Goal: Transaction & Acquisition: Purchase product/service

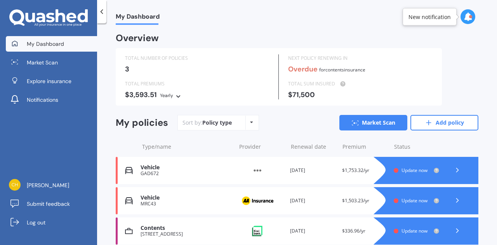
click at [453, 166] on icon at bounding box center [457, 170] width 8 height 8
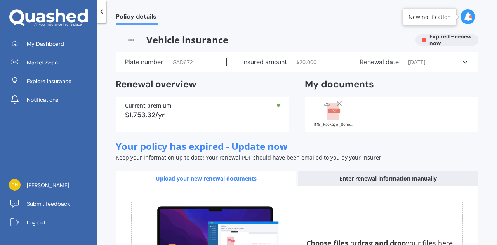
click at [447, 39] on div "Vehicle insurance Expired - renew now" at bounding box center [297, 40] width 362 height 12
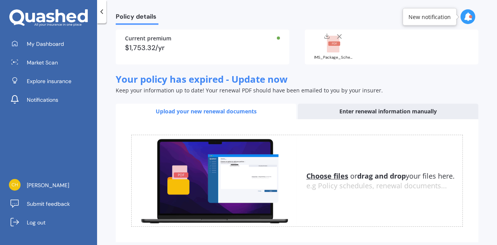
scroll to position [67, 0]
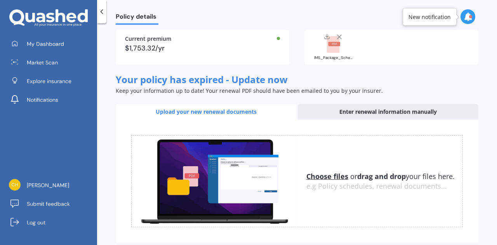
click at [217, 113] on div "Upload your new renewal documents" at bounding box center [206, 112] width 180 height 16
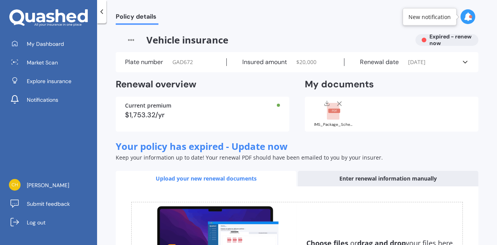
scroll to position [0, 0]
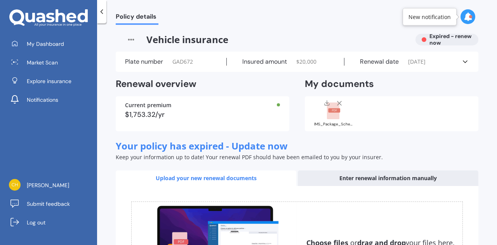
click at [462, 62] on icon at bounding box center [465, 62] width 8 height 8
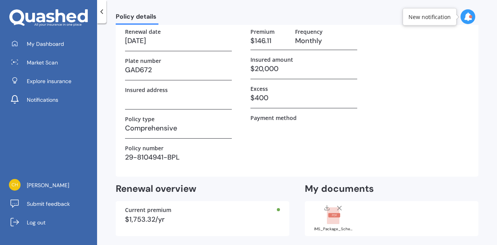
scroll to position [0, 0]
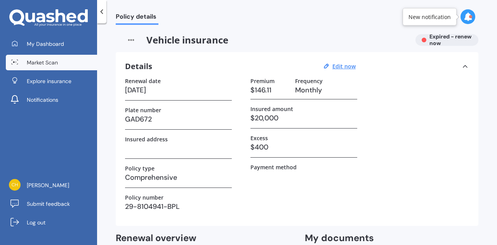
click at [64, 65] on link "Market Scan" at bounding box center [51, 63] width 91 height 16
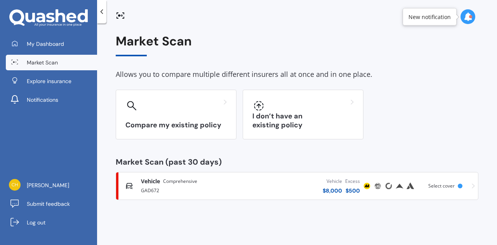
click at [186, 184] on span "Comprehensive" at bounding box center [180, 181] width 34 height 8
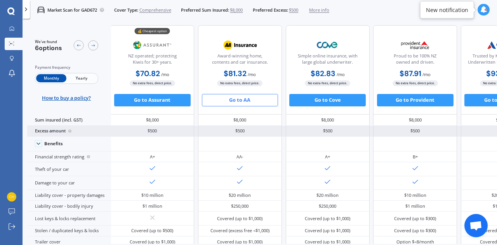
scroll to position [0, 1]
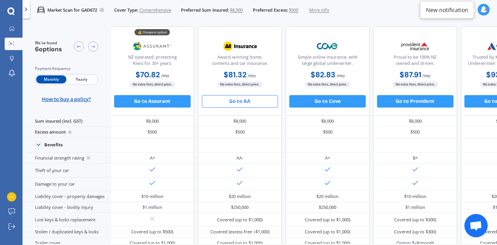
click at [77, 77] on span "Yearly" at bounding box center [81, 79] width 30 height 8
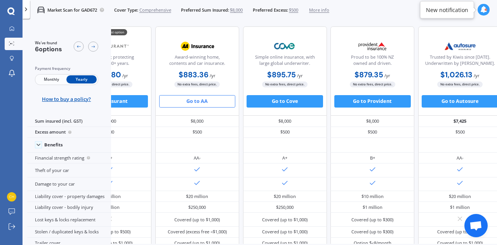
scroll to position [0, 19]
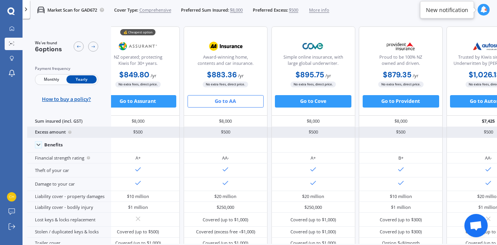
click at [208, 132] on div "$500" at bounding box center [226, 132] width 84 height 11
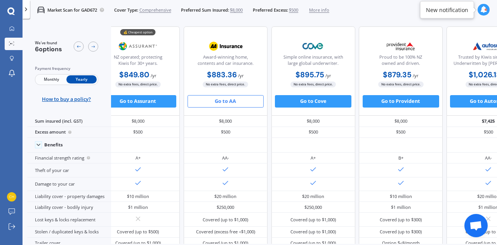
click at [227, 100] on button "Go to AA" at bounding box center [225, 101] width 76 height 12
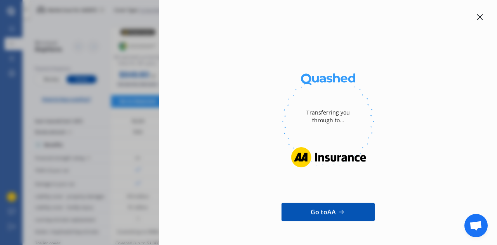
click at [476, 18] on icon at bounding box center [479, 17] width 6 height 6
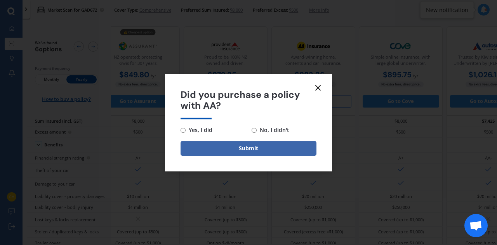
click at [315, 88] on icon at bounding box center [317, 87] width 9 height 9
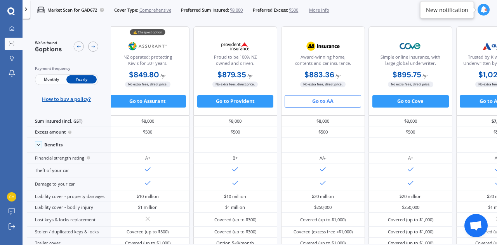
scroll to position [0, 0]
